Goal: Transaction & Acquisition: Purchase product/service

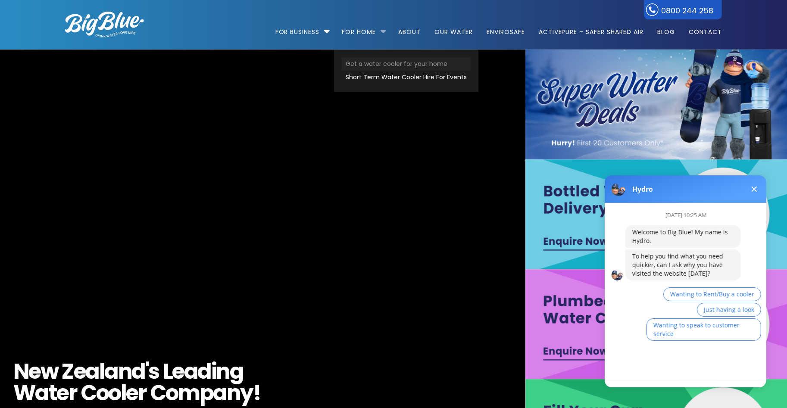
drag, startPoint x: 360, startPoint y: 61, endPoint x: 360, endPoint y: 53, distance: 8.6
click at [360, 61] on link "Get a water cooler for your home" at bounding box center [406, 63] width 129 height 13
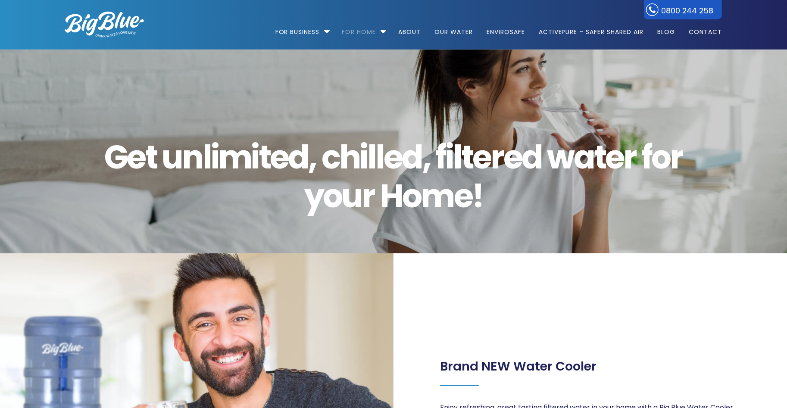
click at [106, 19] on img at bounding box center [104, 25] width 79 height 26
